Goal: Find contact information: Find contact information

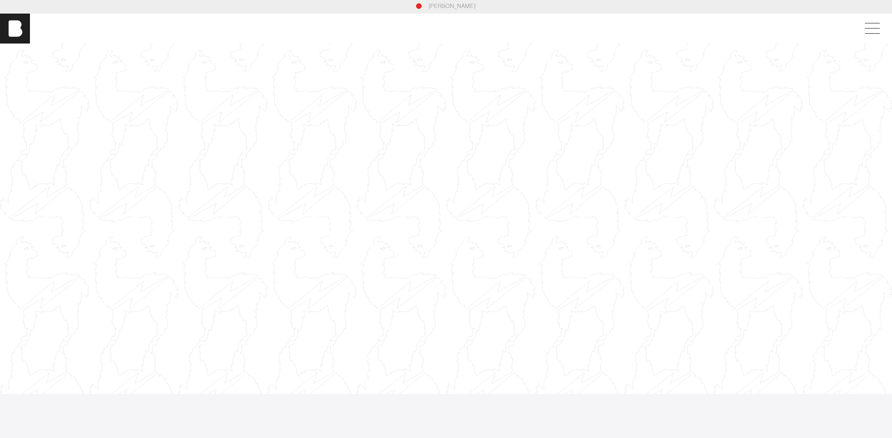
scroll to position [6, 0]
click at [874, 22] on span at bounding box center [871, 23] width 22 height 17
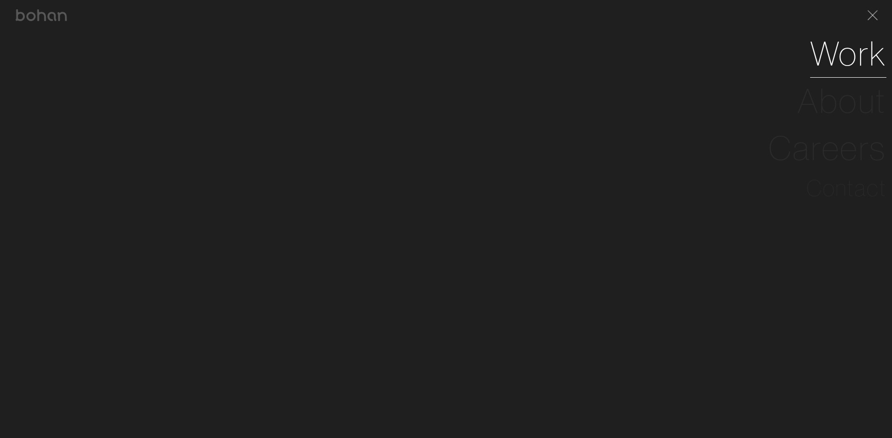
click at [837, 58] on link "Work" at bounding box center [849, 53] width 76 height 47
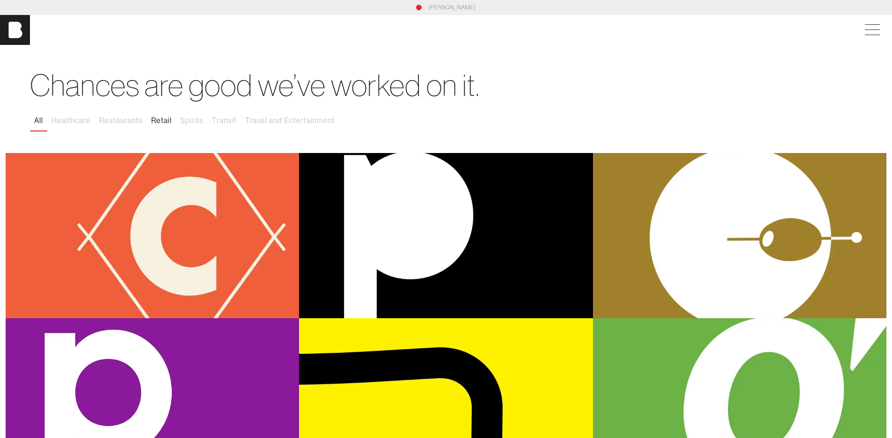
click at [162, 119] on button "Retail" at bounding box center [161, 121] width 29 height 20
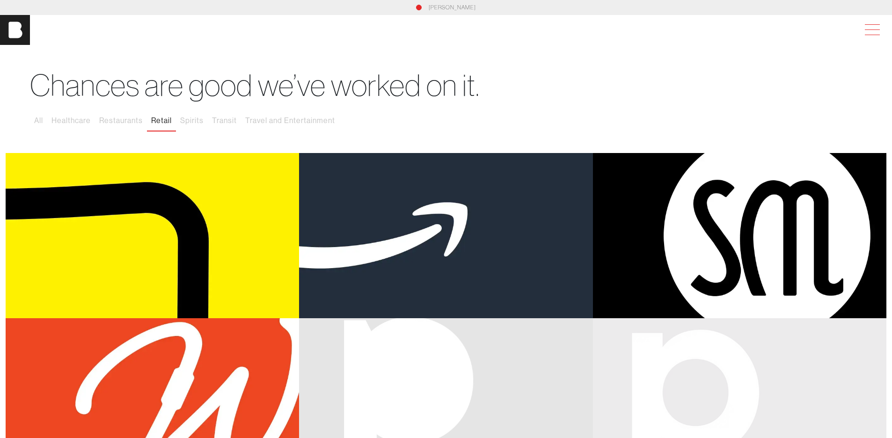
click at [874, 32] on span at bounding box center [871, 30] width 22 height 17
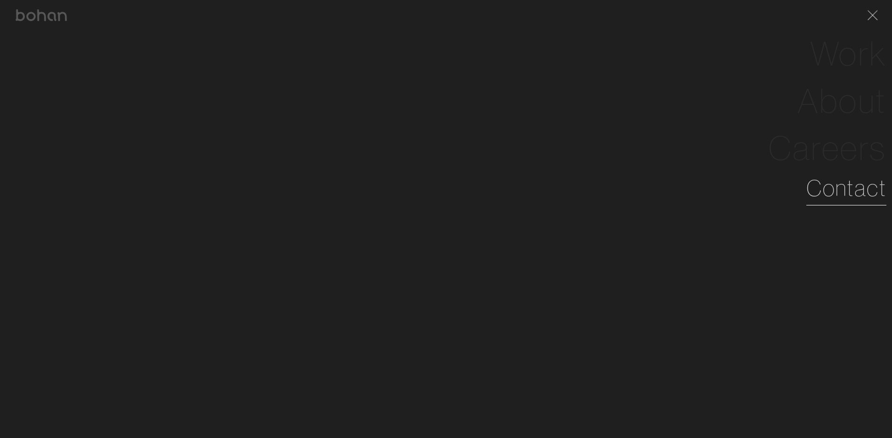
click at [853, 192] on link "Contact" at bounding box center [847, 188] width 80 height 34
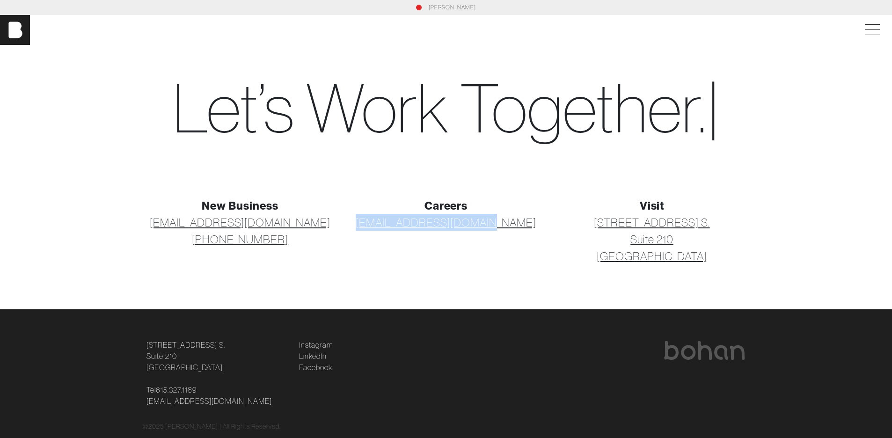
drag, startPoint x: 519, startPoint y: 219, endPoint x: 348, endPoint y: 219, distance: 170.4
click at [348, 219] on div "Careers [EMAIL_ADDRESS][DOMAIN_NAME]" at bounding box center [446, 230] width 206 height 67
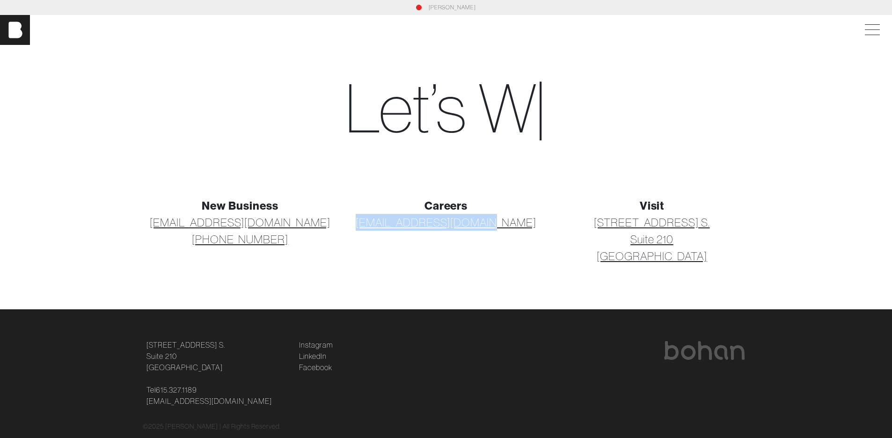
copy link "[EMAIL_ADDRESS][DOMAIN_NAME]"
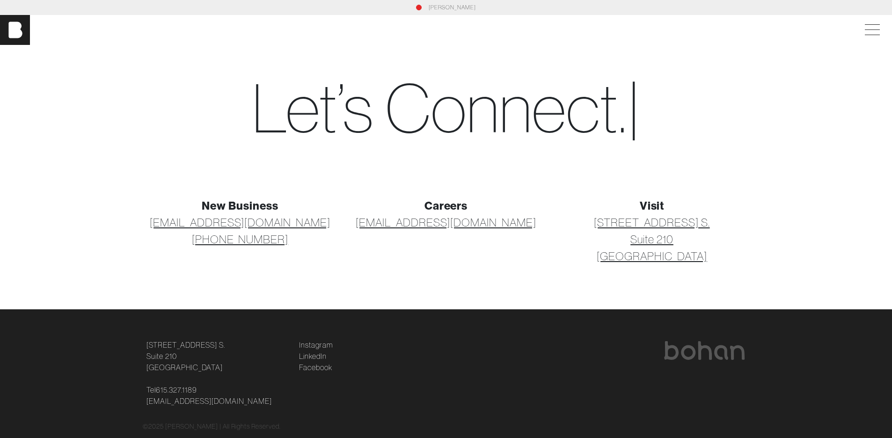
click at [337, 286] on div "New Business [EMAIL_ADDRESS][DOMAIN_NAME] [PHONE_NUMBER] Careers [EMAIL_ADDRESS…" at bounding box center [446, 242] width 618 height 90
